Goal: Use online tool/utility

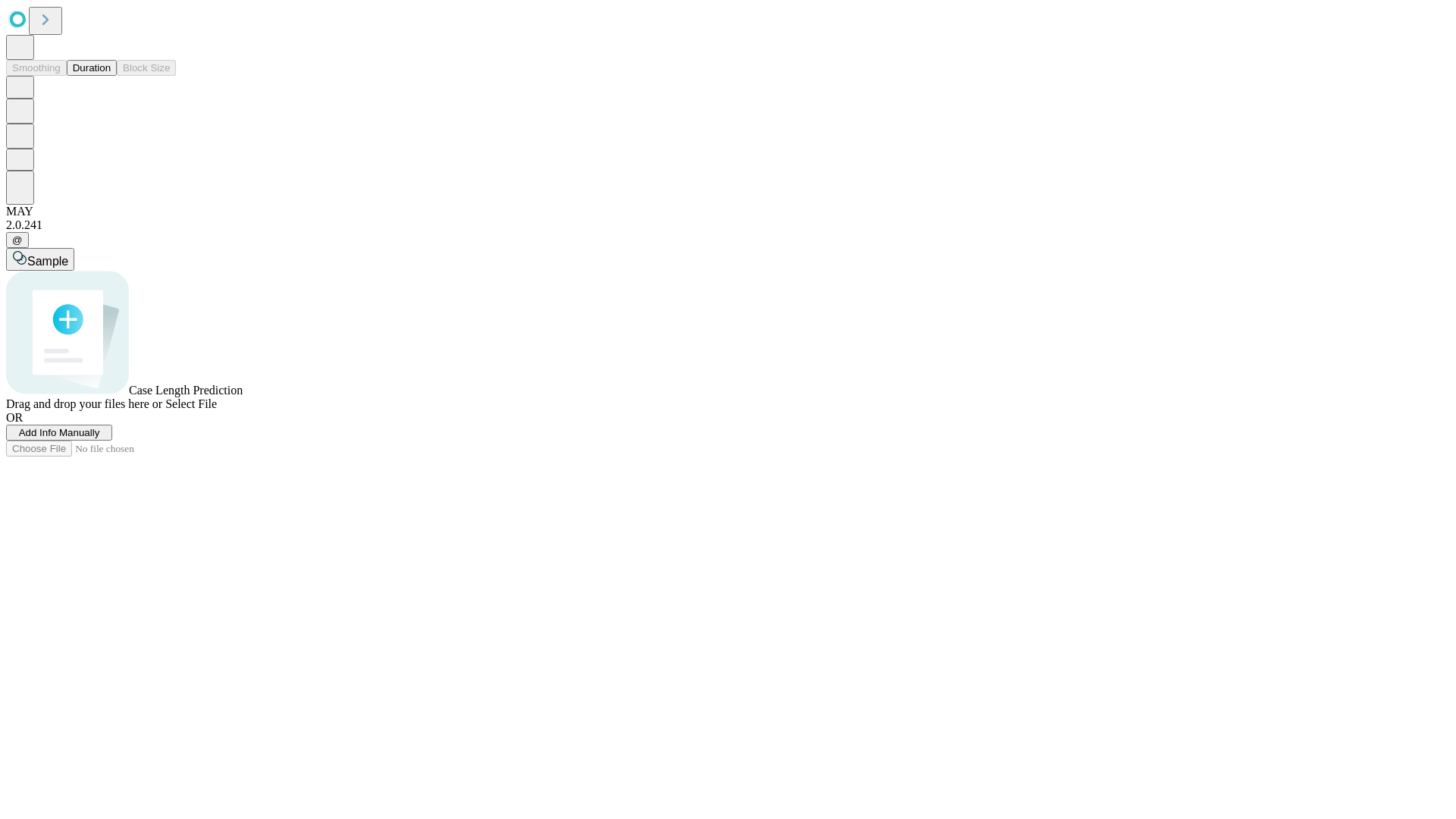
click at [110, 76] on button "Duration" at bounding box center [91, 67] width 50 height 16
click at [217, 410] on span "Select File" at bounding box center [191, 403] width 52 height 13
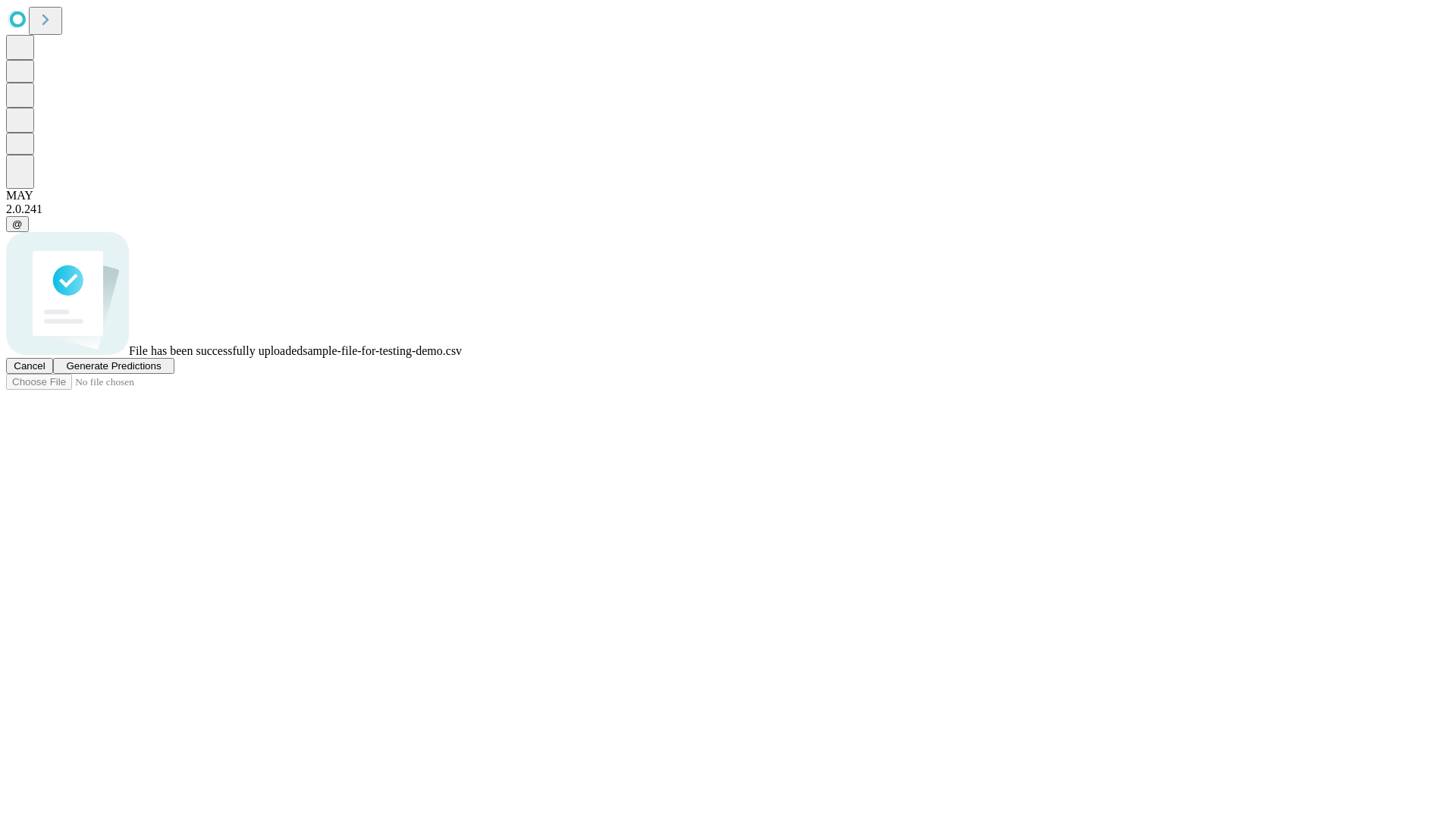
click at [161, 371] on span "Generate Predictions" at bounding box center [113, 365] width 95 height 11
